Goal: Find specific page/section: Find specific page/section

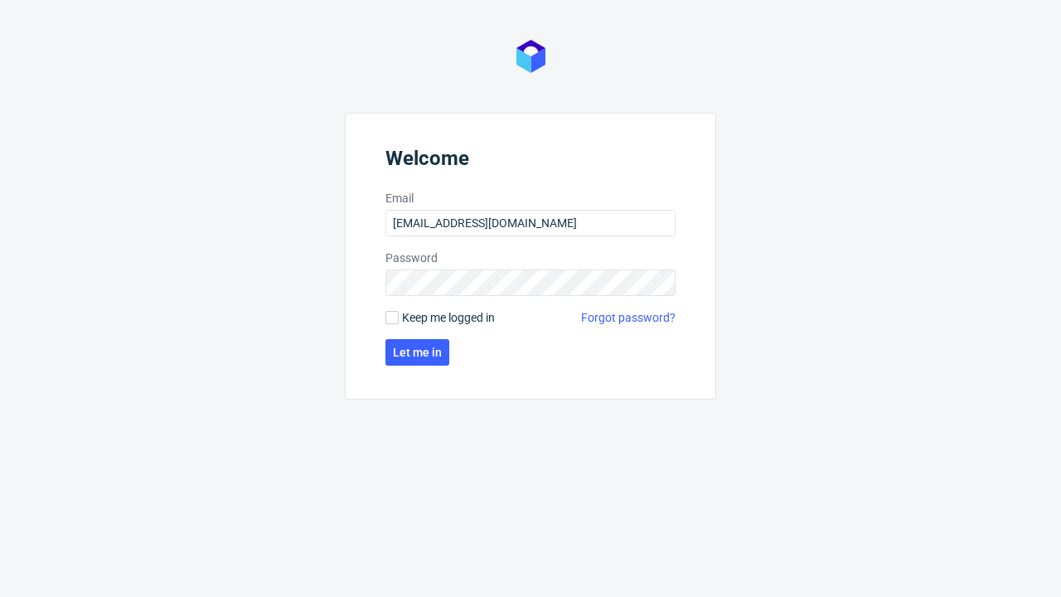
type input "[EMAIL_ADDRESS][DOMAIN_NAME]"
click at [417, 352] on span "Let me in" at bounding box center [417, 352] width 49 height 12
